Goal: Transaction & Acquisition: Purchase product/service

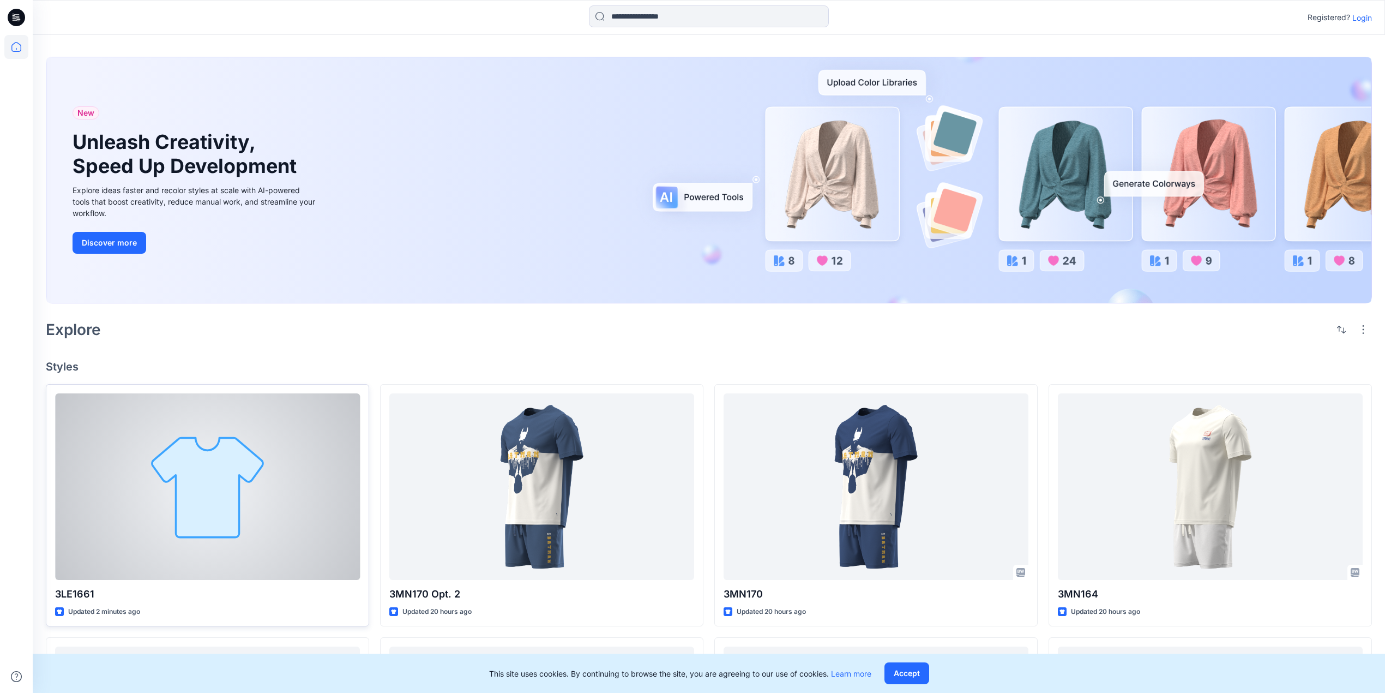
click at [309, 496] on div at bounding box center [207, 486] width 305 height 187
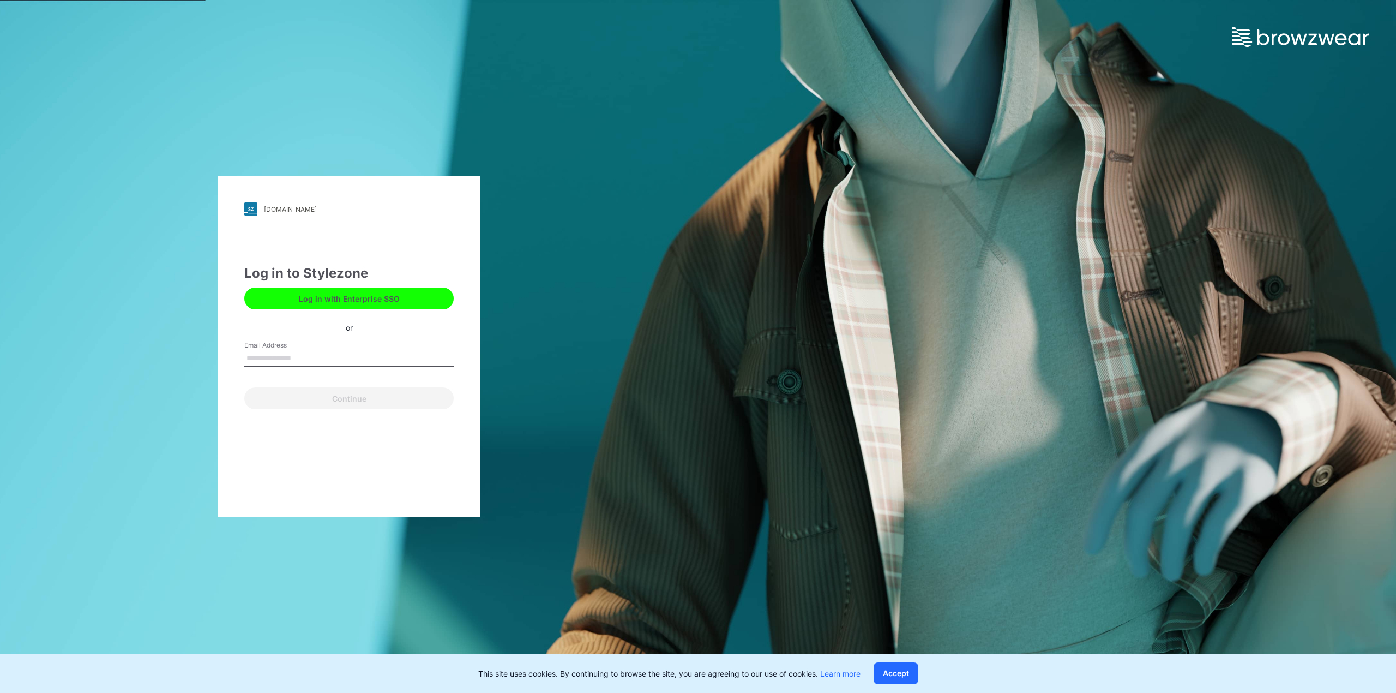
click at [322, 357] on input "Email Address" at bounding box center [348, 358] width 209 height 16
type input "**********"
click at [350, 397] on button "Continue" at bounding box center [348, 398] width 209 height 22
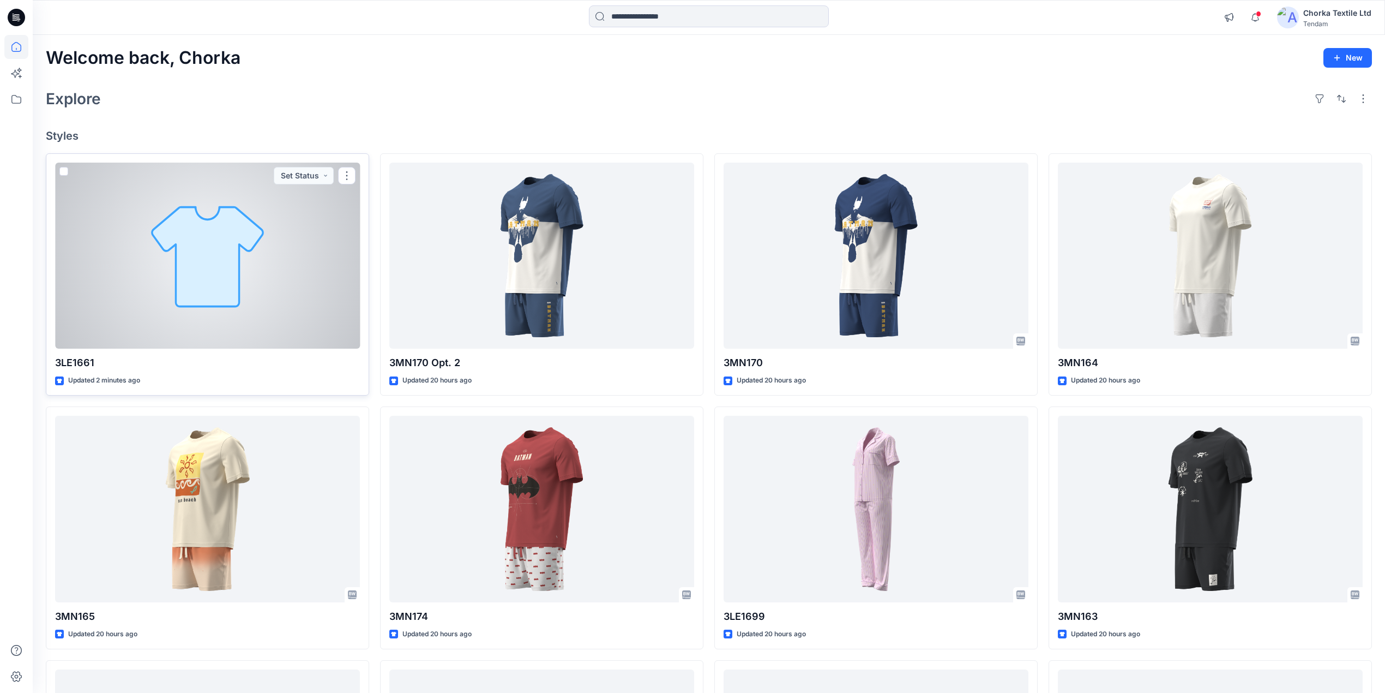
click at [251, 295] on div at bounding box center [207, 256] width 305 height 187
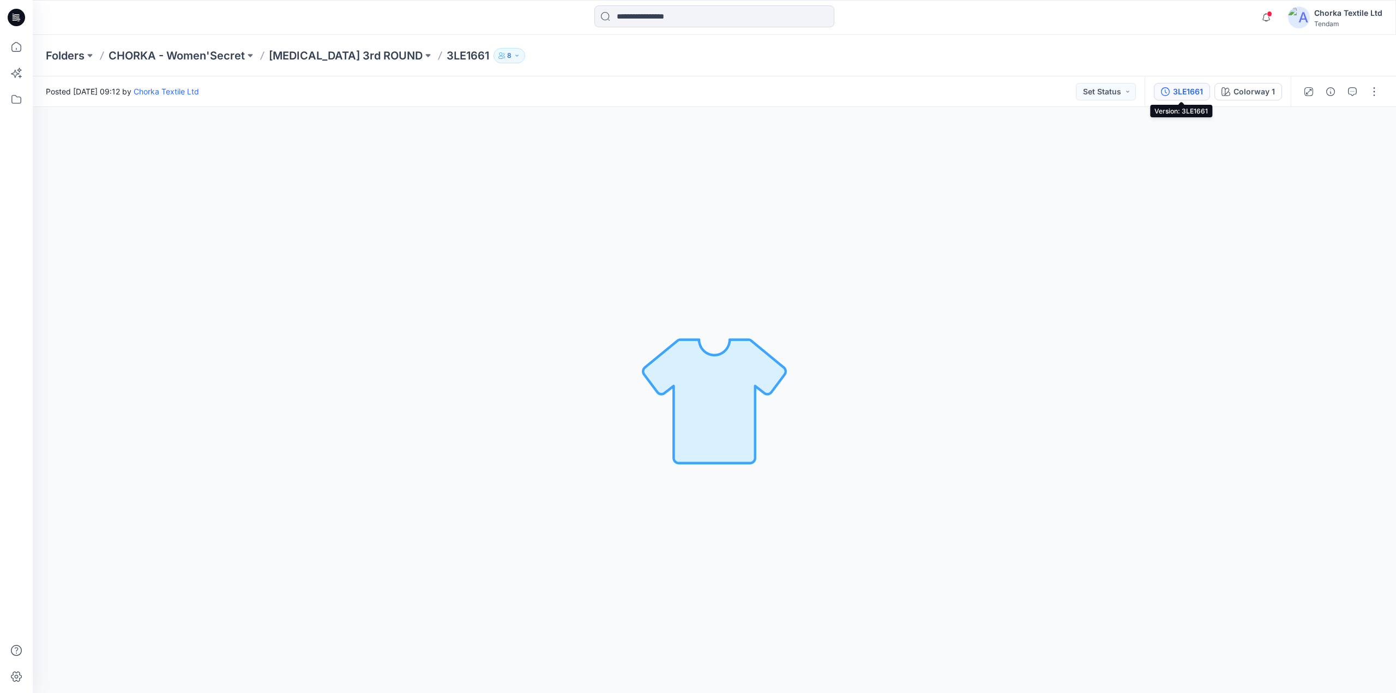
click at [1184, 92] on div "3LE1661" at bounding box center [1188, 92] width 30 height 12
